Goal: Task Accomplishment & Management: Complete application form

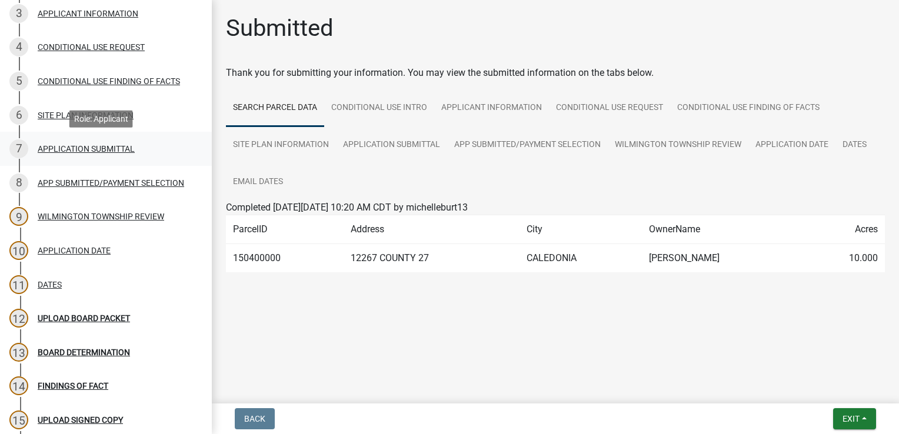
scroll to position [235, 0]
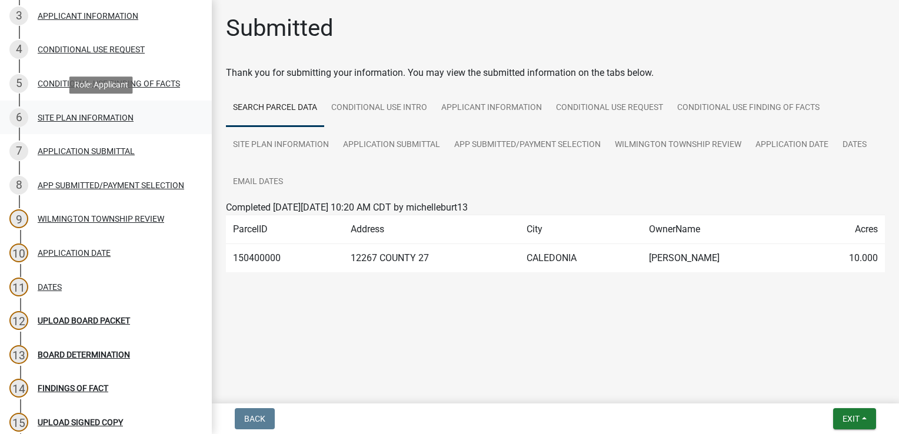
click at [100, 115] on div "SITE PLAN INFORMATION" at bounding box center [86, 118] width 96 height 8
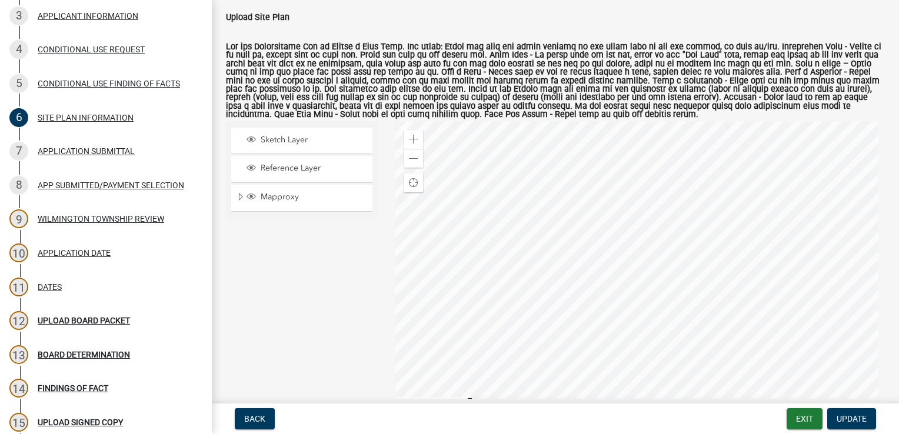
scroll to position [118, 0]
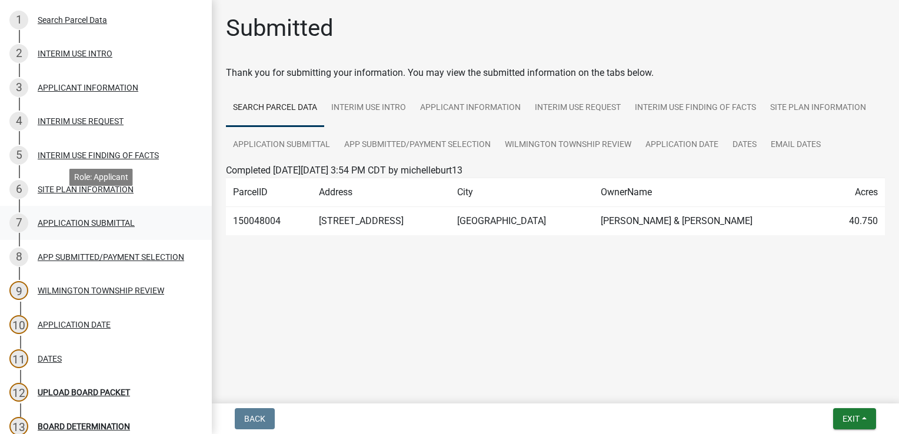
scroll to position [176, 0]
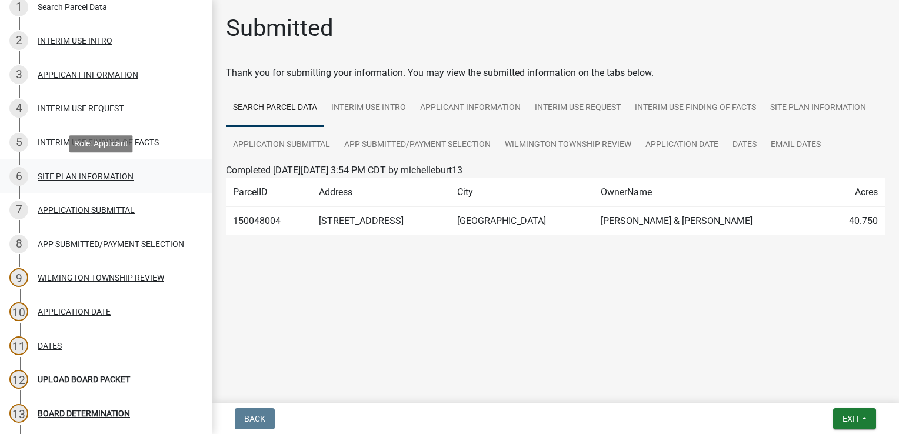
click at [95, 174] on div "SITE PLAN INFORMATION" at bounding box center [86, 176] width 96 height 8
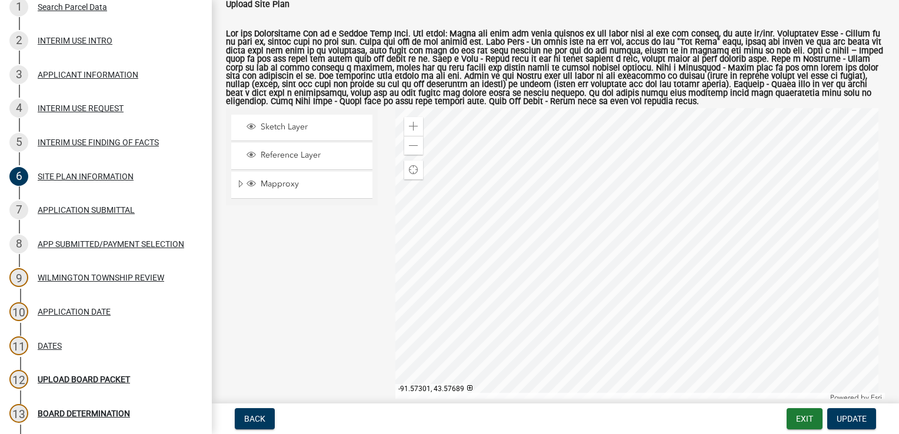
scroll to position [118, 0]
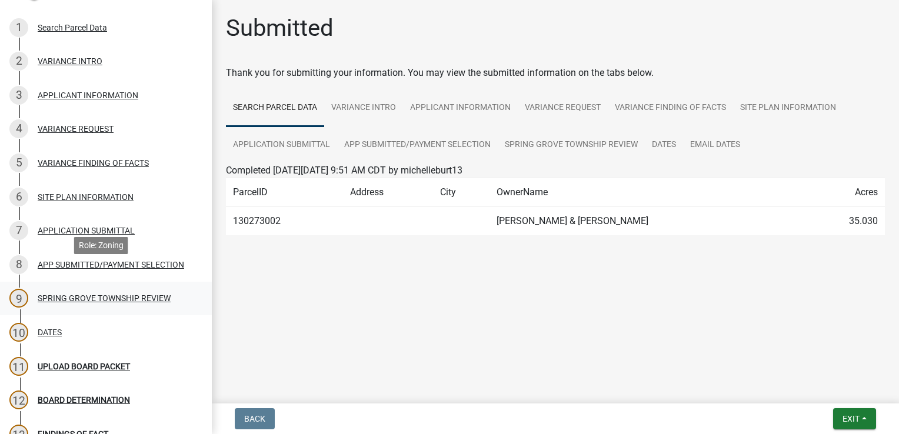
scroll to position [176, 0]
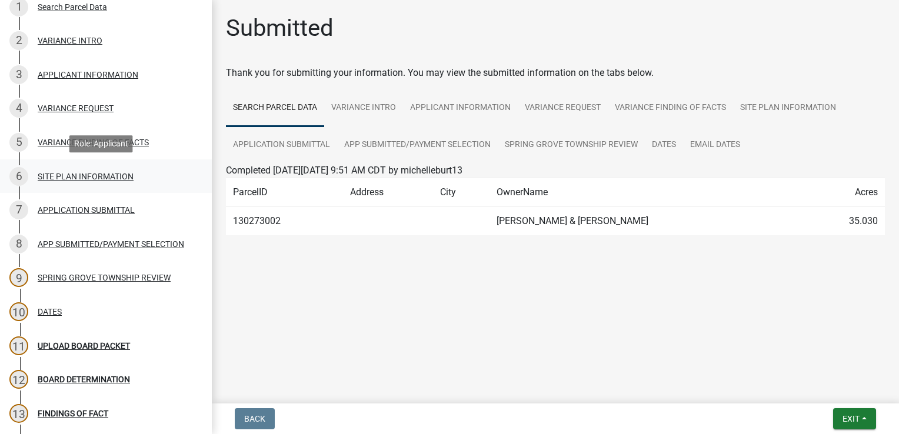
click at [73, 175] on div "SITE PLAN INFORMATION" at bounding box center [86, 176] width 96 height 8
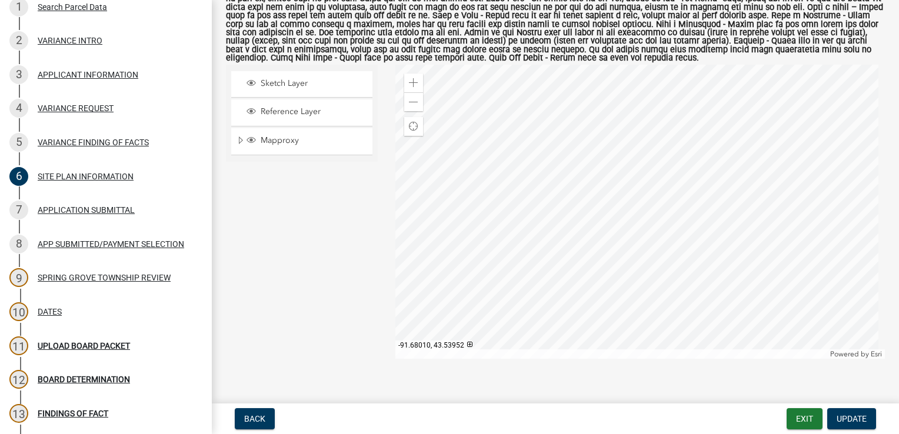
scroll to position [165, 0]
